Goal: Task Accomplishment & Management: Manage account settings

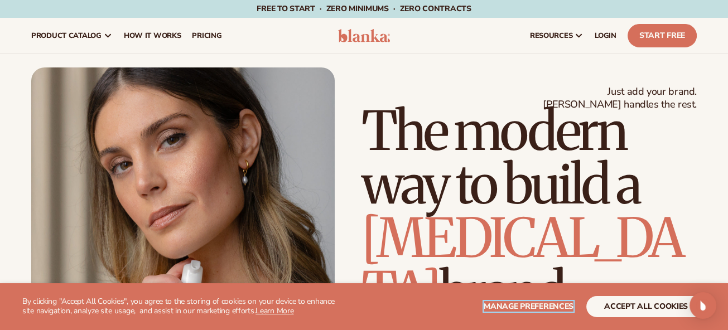
click at [529, 305] on span "Manage preferences" at bounding box center [529, 306] width 90 height 11
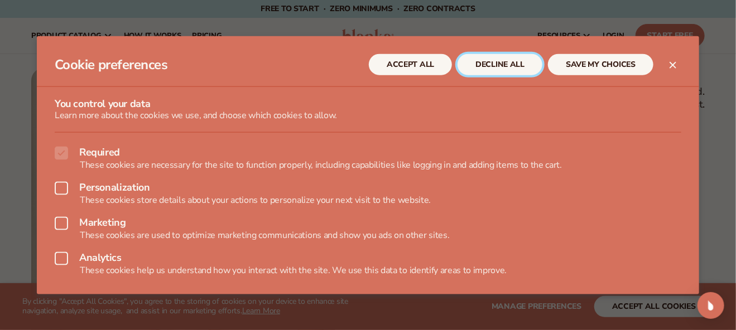
click at [499, 62] on button "DECLINE ALL" at bounding box center [499, 64] width 85 height 21
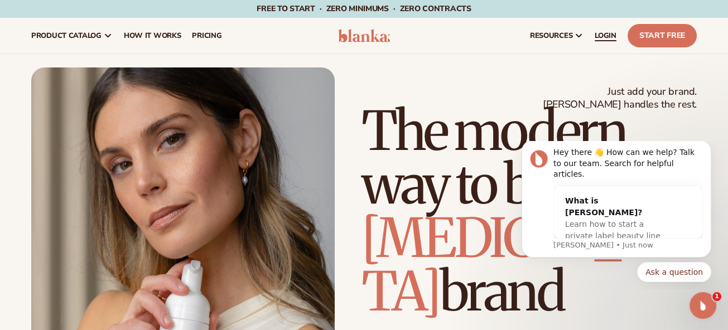
click at [602, 37] on span "LOGIN" at bounding box center [606, 35] width 22 height 9
